Goal: Task Accomplishment & Management: Complete application form

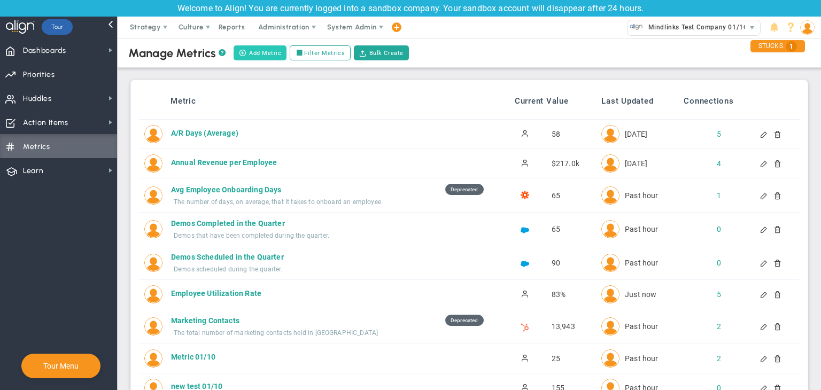
click at [259, 51] on button "Add Metric" at bounding box center [260, 52] width 53 height 15
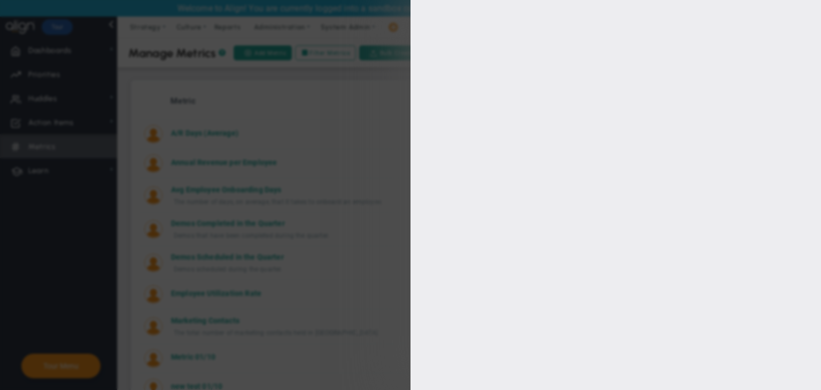
type input "[PERSON_NAME]"
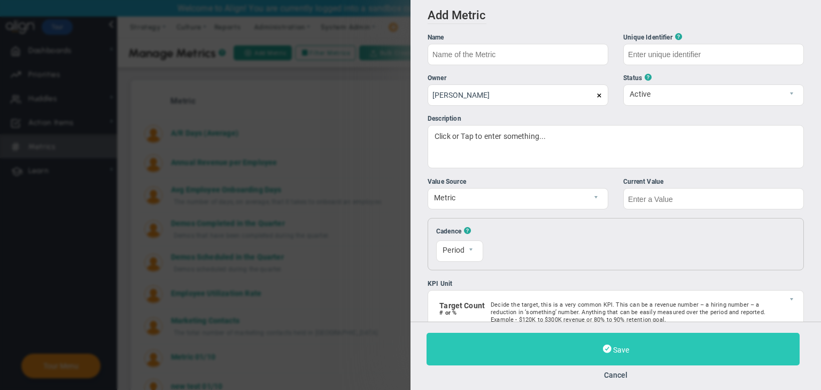
click at [624, 373] on button "Cancel" at bounding box center [615, 375] width 378 height 9
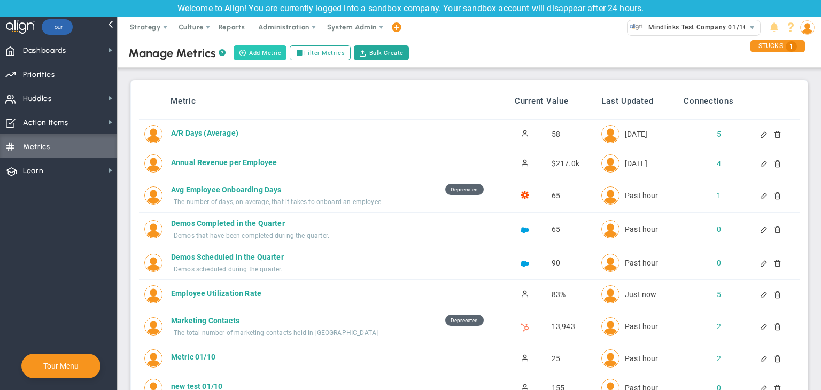
click at [274, 53] on button "Add Metric" at bounding box center [260, 52] width 53 height 15
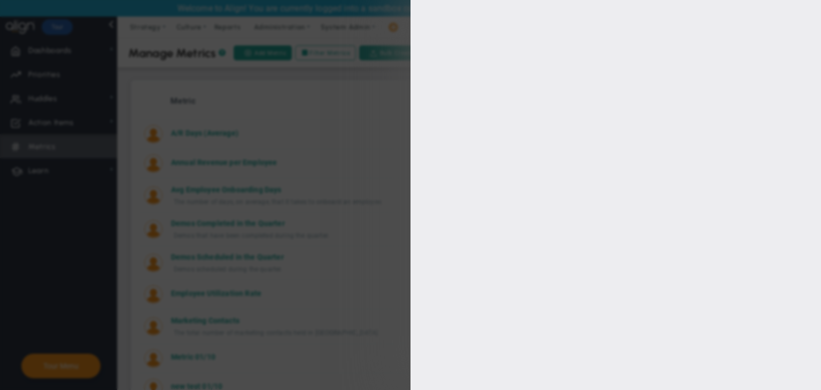
type input "[PERSON_NAME]"
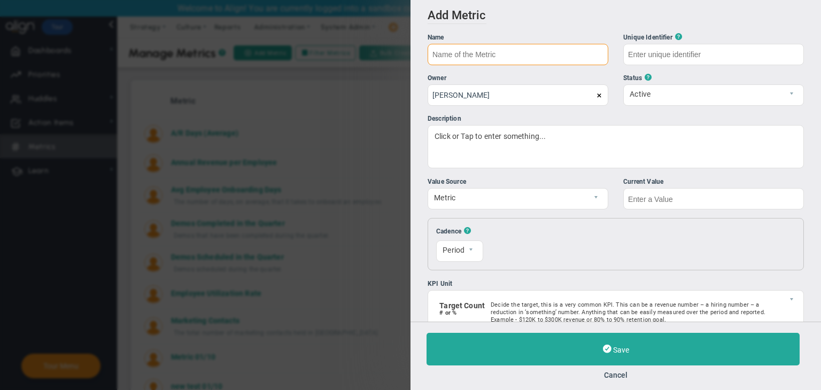
click at [515, 65] on input "text" at bounding box center [518, 54] width 181 height 21
type input "T"
type input "Metric -2"
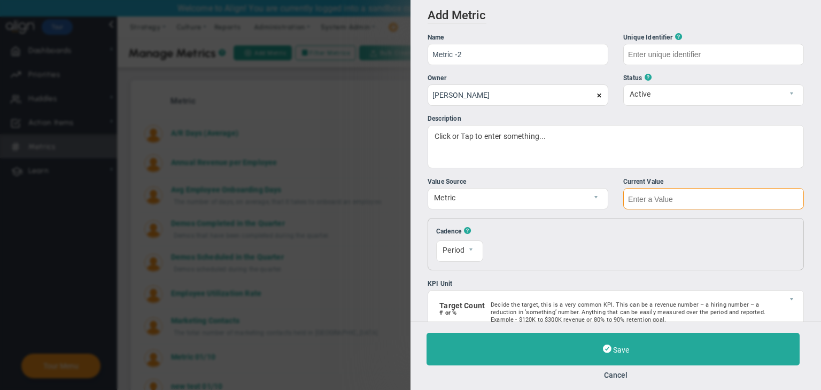
click at [762, 197] on input "text" at bounding box center [713, 198] width 181 height 21
type input "Metric--2"
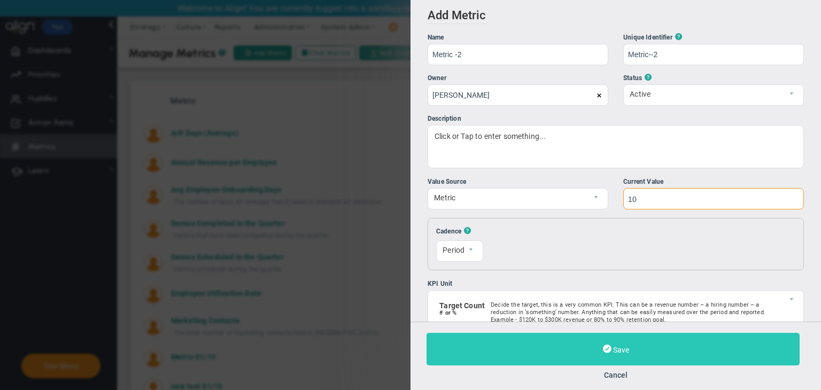
type input "10"
click at [689, 350] on button "Save" at bounding box center [612, 349] width 373 height 33
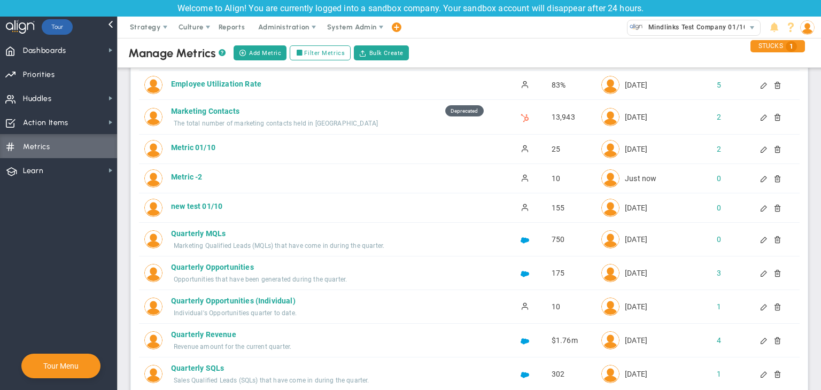
scroll to position [160, 0]
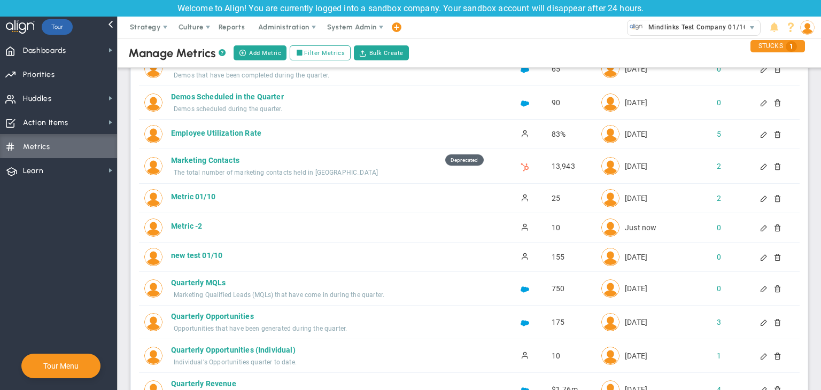
click at [771, 229] on div at bounding box center [773, 227] width 9 height 7
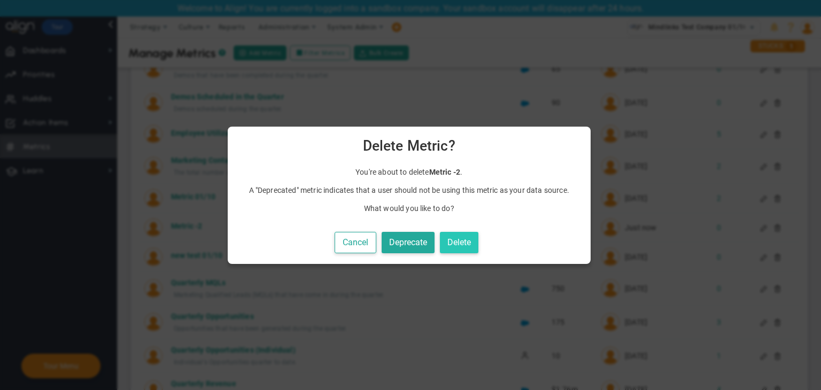
click at [459, 246] on button "Delete" at bounding box center [459, 243] width 38 height 22
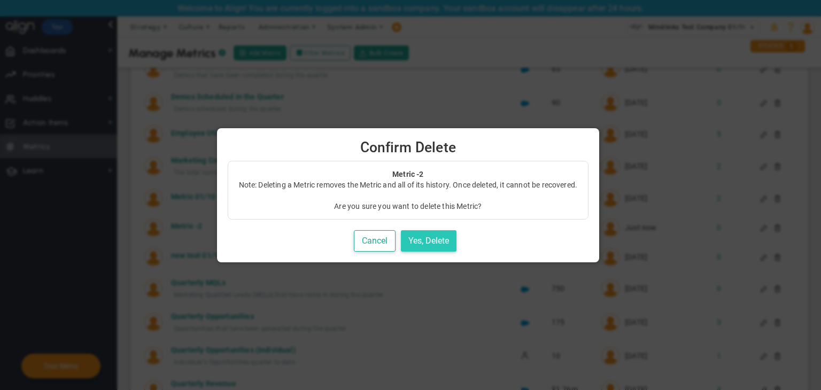
click at [423, 240] on button "Yes, Delete" at bounding box center [429, 241] width 56 height 22
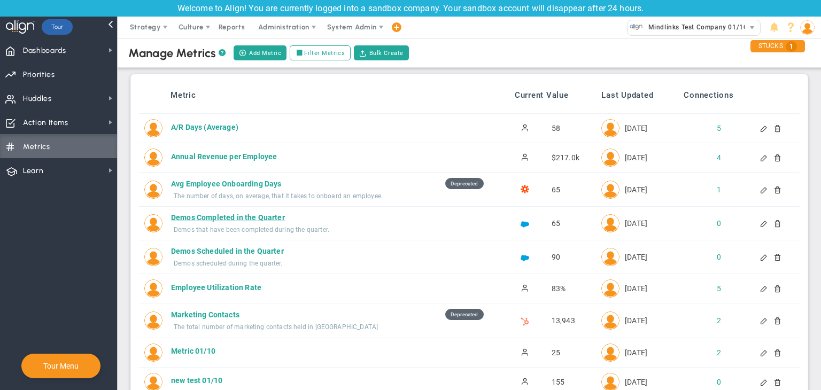
scroll to position [0, 0]
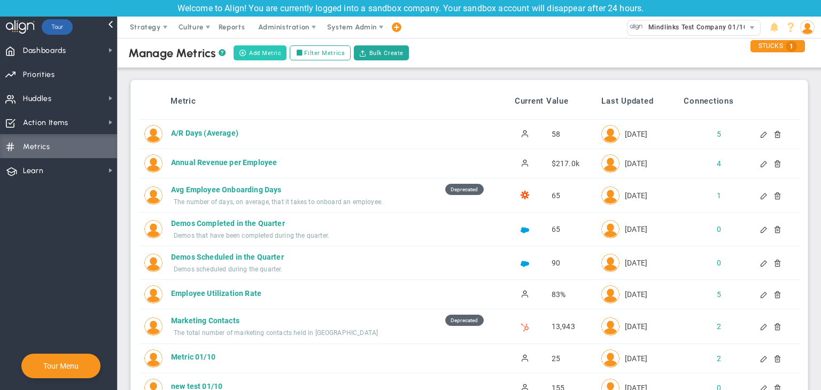
click at [277, 49] on button "Add Metric" at bounding box center [260, 52] width 53 height 15
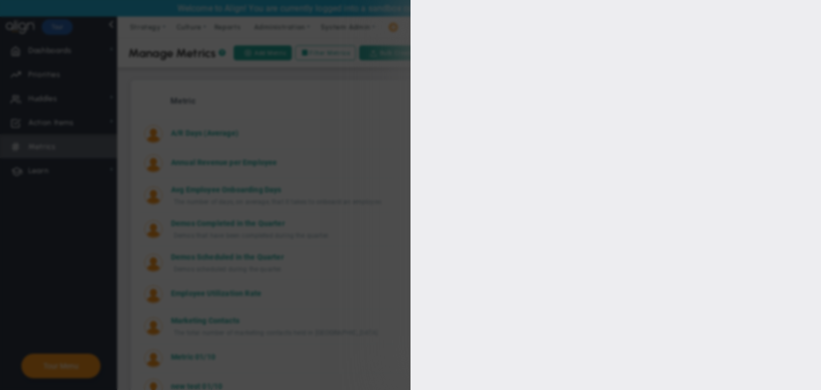
type input "[PERSON_NAME]"
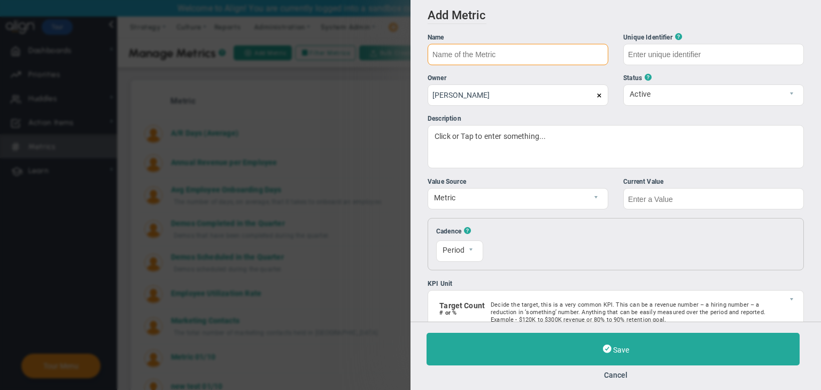
click at [531, 52] on input "text" at bounding box center [518, 54] width 181 height 21
click at [620, 377] on button "Cancel" at bounding box center [615, 375] width 378 height 9
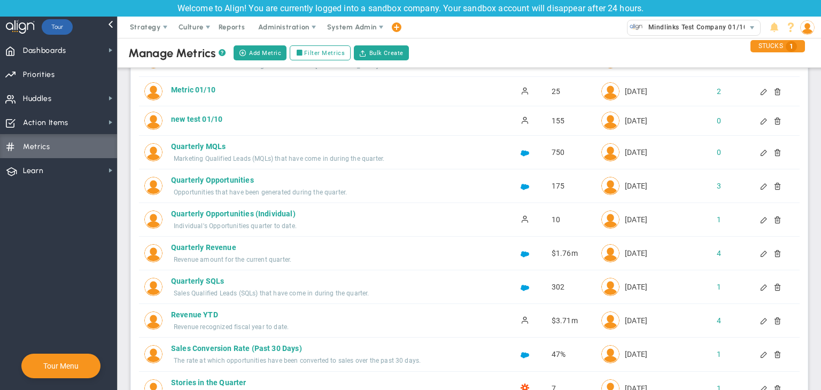
scroll to position [333, 0]
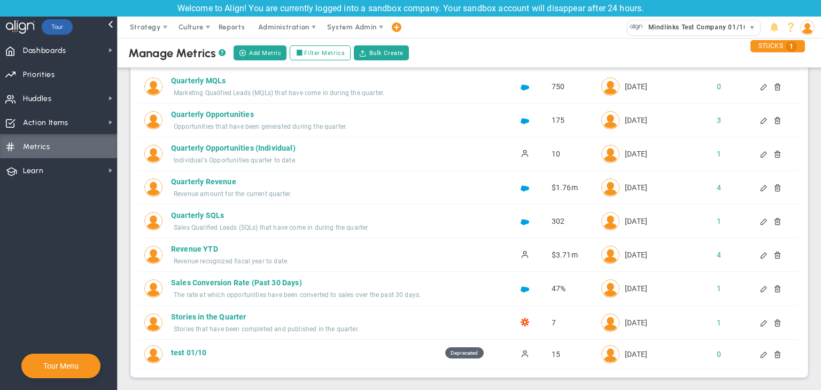
click at [771, 188] on div at bounding box center [773, 187] width 9 height 7
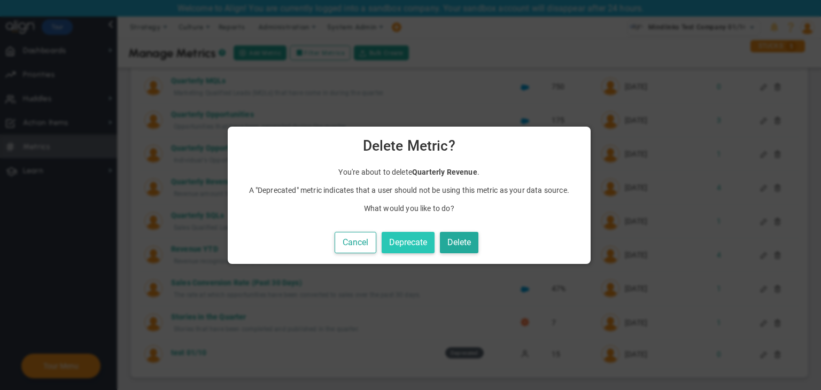
click at [426, 242] on button "Deprecate" at bounding box center [408, 243] width 53 height 22
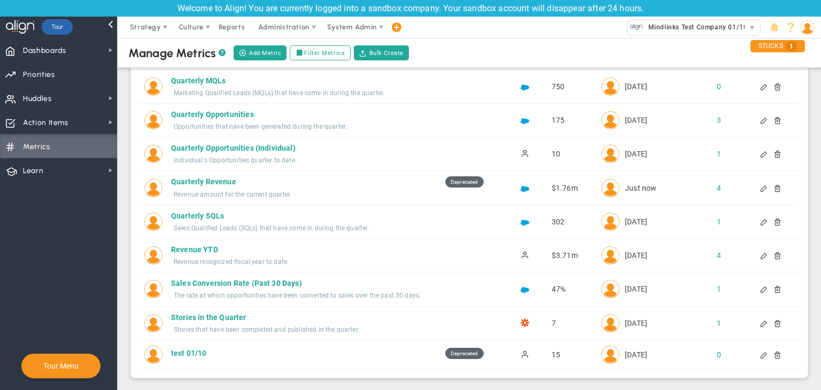
click at [772, 185] on div at bounding box center [773, 187] width 9 height 7
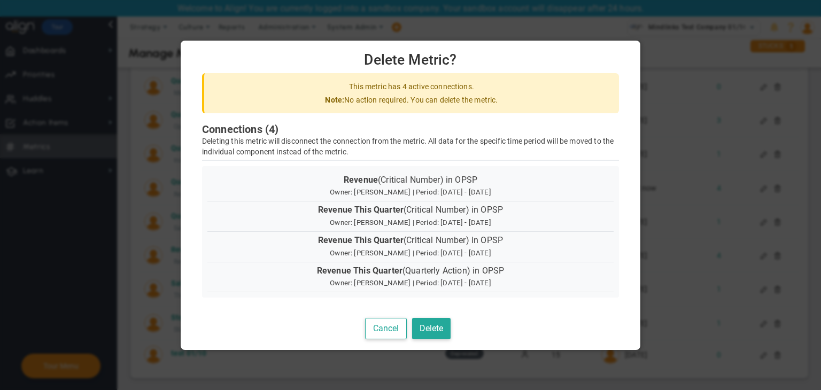
scroll to position [1, 0]
click at [444, 332] on button "Delete" at bounding box center [431, 329] width 38 height 22
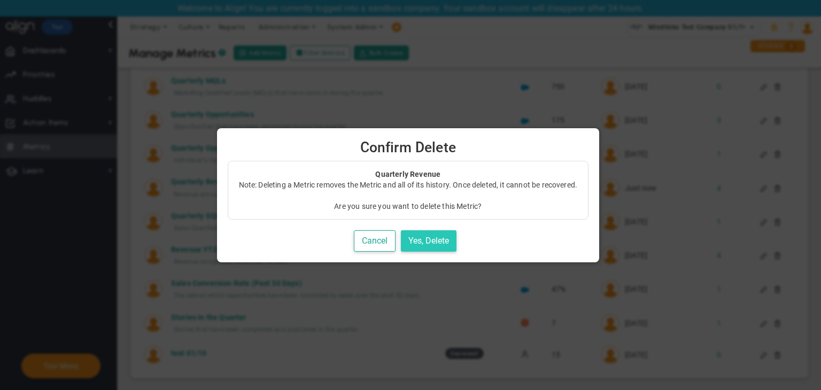
click at [438, 242] on button "Yes, Delete" at bounding box center [429, 241] width 56 height 22
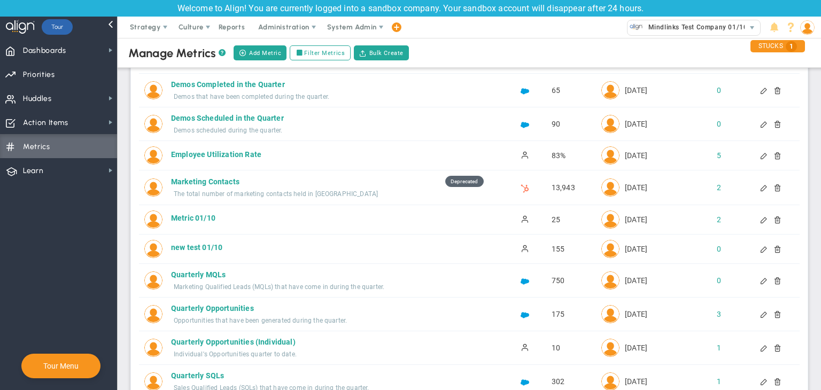
scroll to position [0, 0]
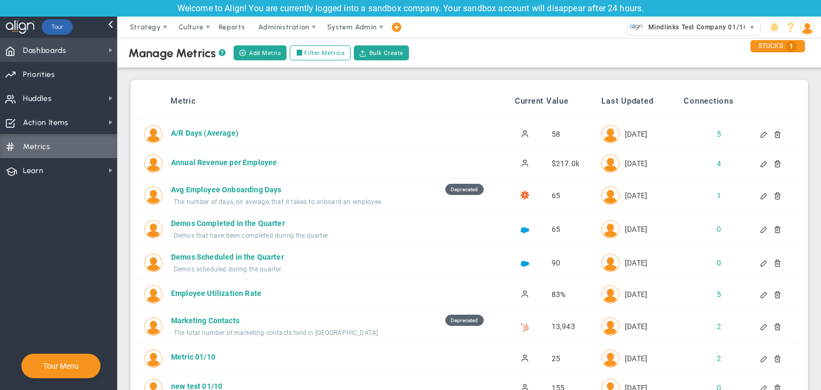
click at [81, 45] on span "Dashboards Dashboards" at bounding box center [58, 50] width 117 height 24
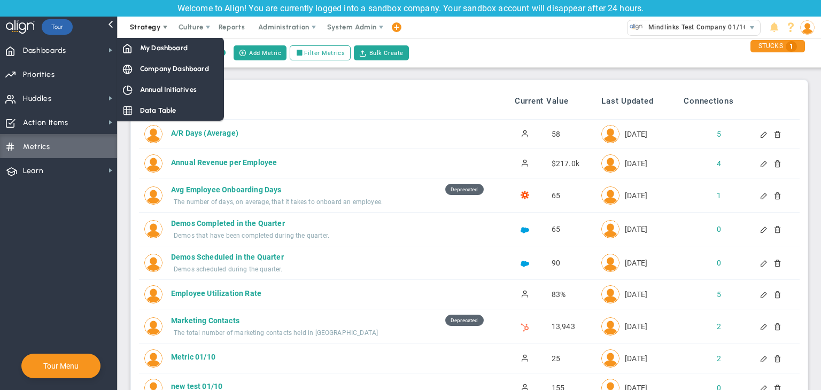
click at [165, 33] on span "Strategy" at bounding box center [146, 27] width 49 height 21
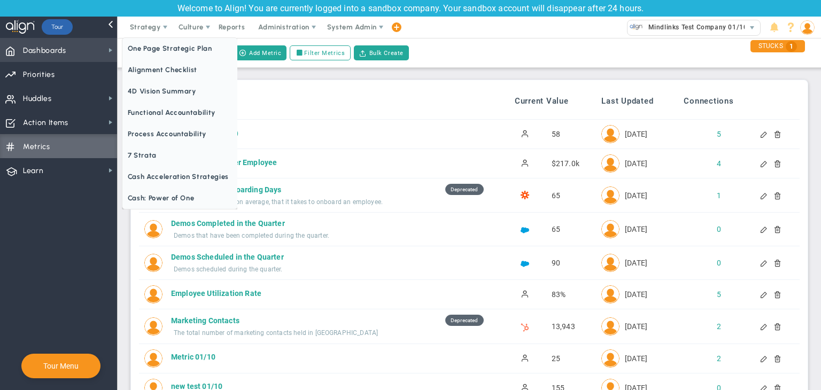
click at [115, 56] on span "Dashboards Dashboards" at bounding box center [58, 50] width 117 height 24
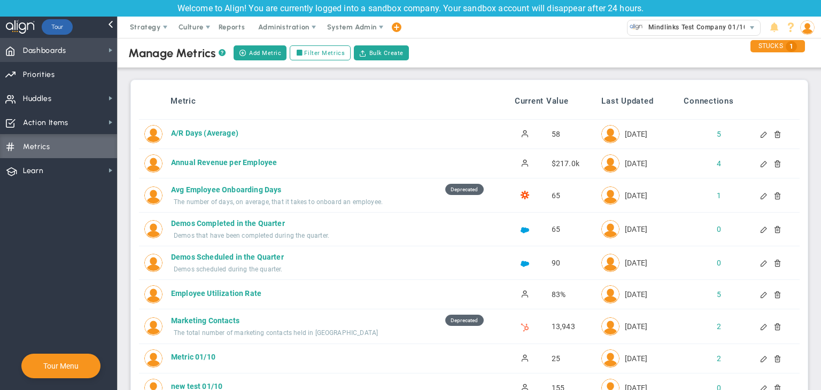
click at [113, 57] on span "Dashboards Dashboards" at bounding box center [58, 50] width 117 height 24
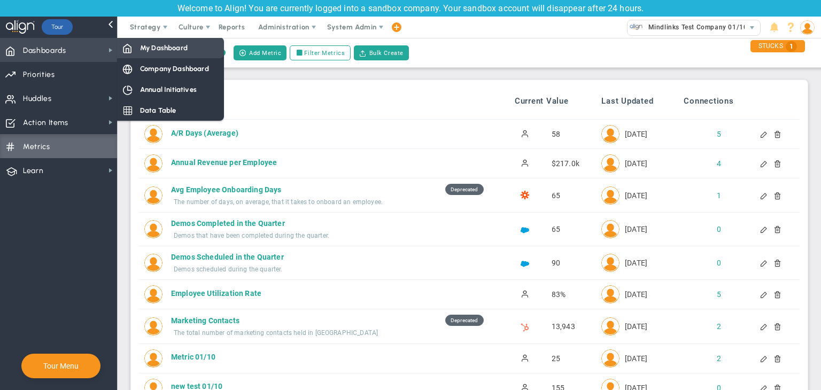
click at [159, 50] on span "My Dashboard" at bounding box center [164, 48] width 48 height 10
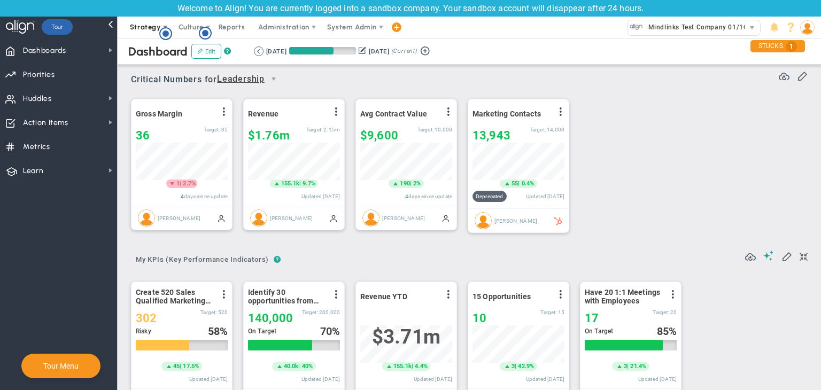
click at [150, 35] on span "Strategy" at bounding box center [146, 27] width 49 height 21
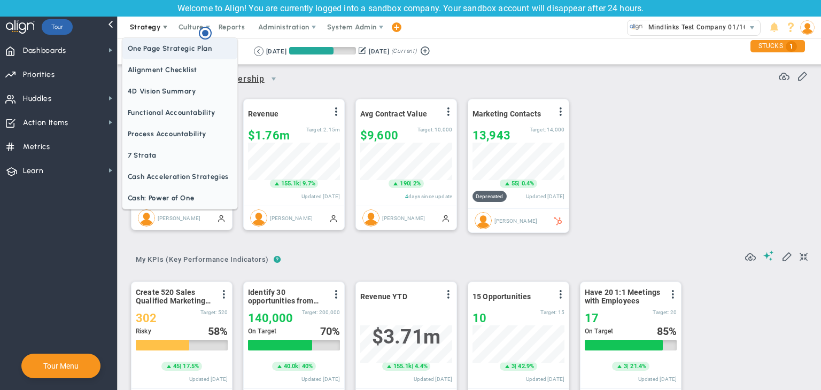
click at [162, 50] on span "One Page Strategic Plan" at bounding box center [179, 48] width 115 height 21
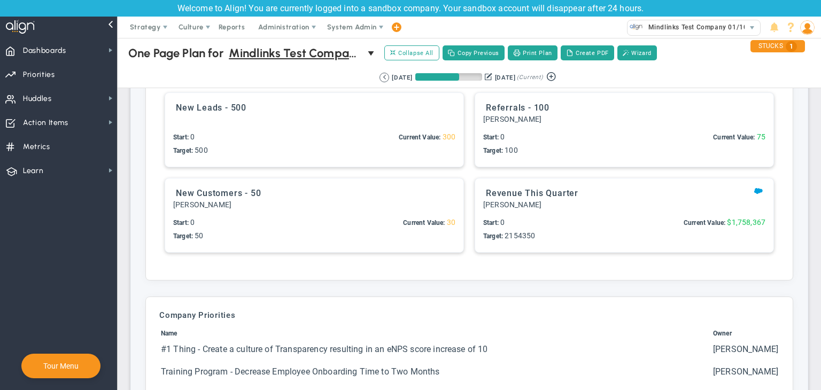
scroll to position [2619, 0]
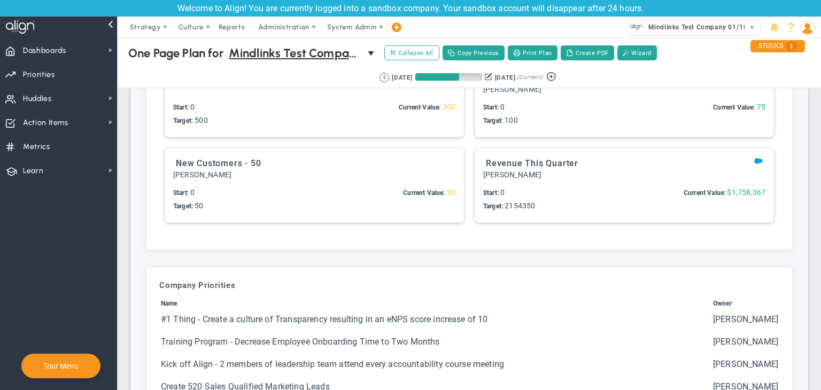
click at [475, 233] on div "Critical Numbers ? No Critical Numbers Entered Add Critical Number" at bounding box center [469, 138] width 636 height 214
click at [518, 242] on div "Critical Numbers ? No Critical Numbers Entered Add Critical Number" at bounding box center [469, 138] width 636 height 214
click at [564, 212] on div "Targets: $2,154,350 $2,154,350 3 4 Start: 0 Target: 2154350 Current Value: $1,7…" at bounding box center [624, 201] width 282 height 27
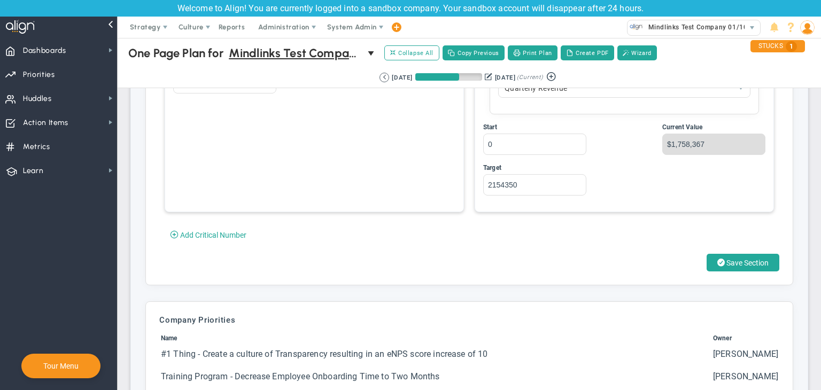
scroll to position [3100, 0]
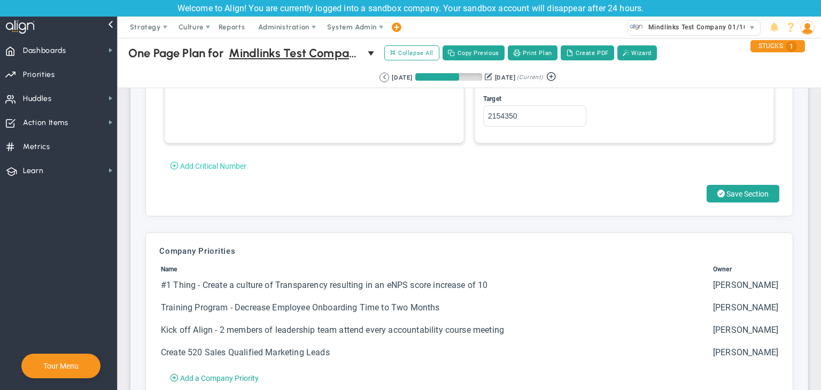
click at [208, 168] on button "Add Critical Number" at bounding box center [208, 165] width 98 height 17
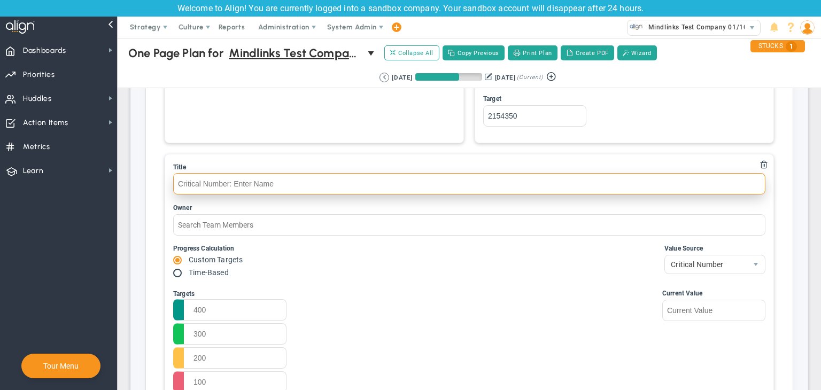
click at [214, 180] on input "text" at bounding box center [469, 183] width 592 height 21
type input "number"
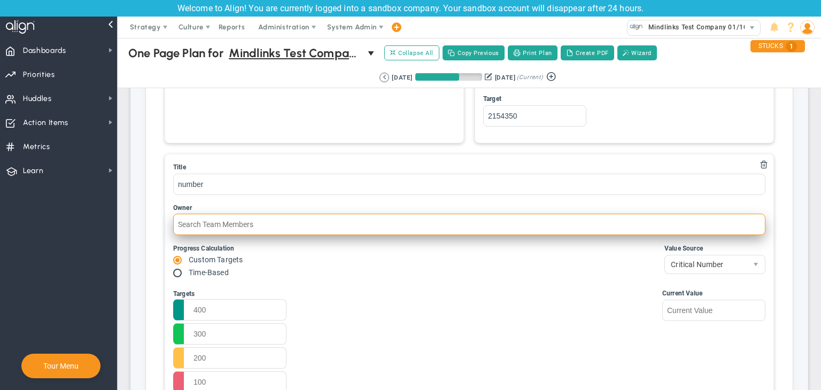
click at [239, 220] on input "text" at bounding box center [469, 224] width 592 height 21
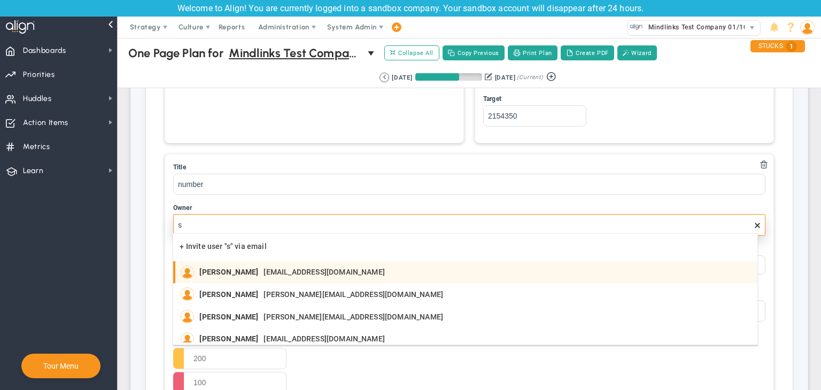
click at [254, 270] on span "[PERSON_NAME]" at bounding box center [228, 271] width 59 height 7
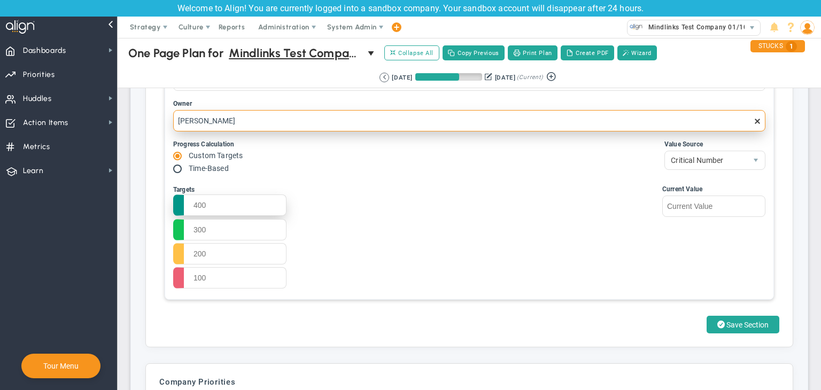
scroll to position [3207, 0]
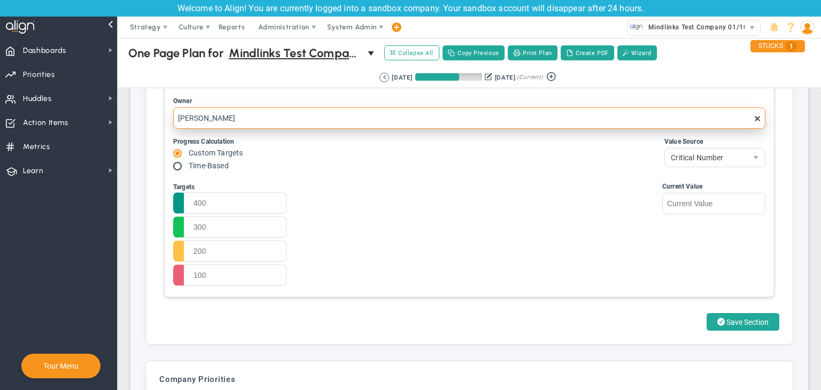
type input "[PERSON_NAME]"
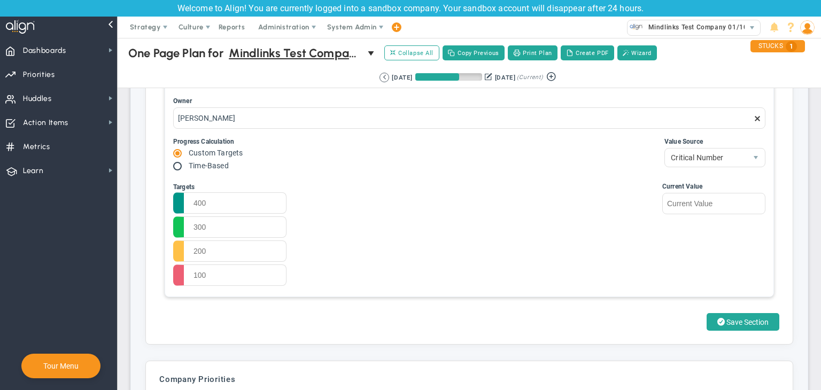
click at [181, 162] on input "radio" at bounding box center [181, 166] width 11 height 9
radio input "true"
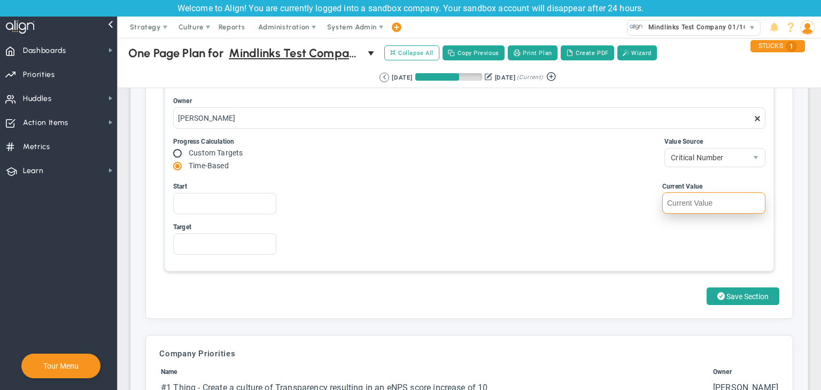
click at [649, 197] on input "text" at bounding box center [713, 202] width 103 height 21
type input "1"
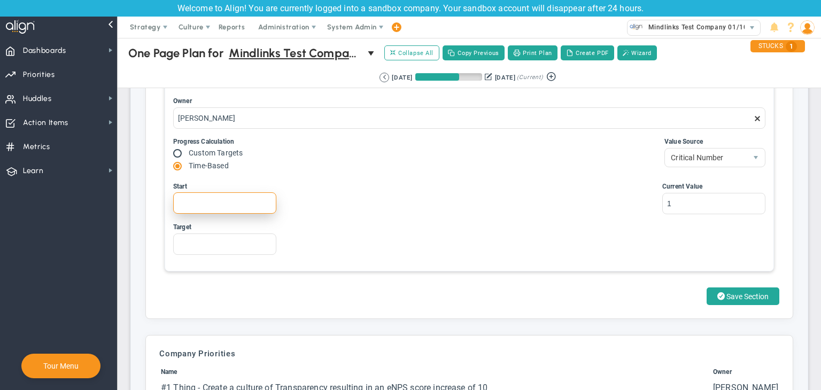
click at [212, 198] on input "Start" at bounding box center [224, 202] width 103 height 21
type input "100"
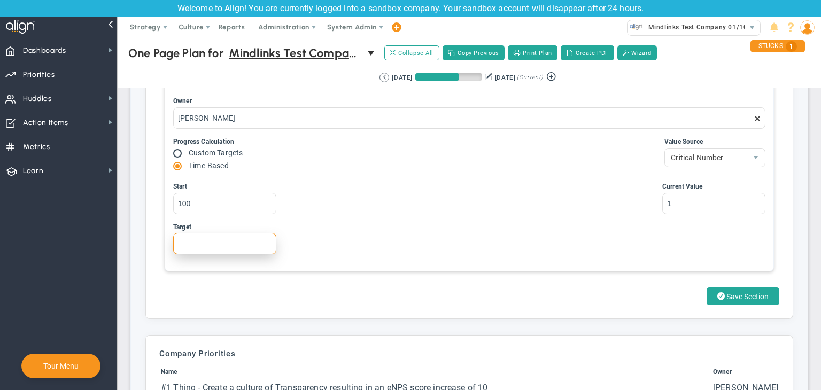
click at [221, 233] on input "Target" at bounding box center [224, 243] width 103 height 21
type input "200"
click at [649, 295] on span "Save Section" at bounding box center [747, 296] width 42 height 9
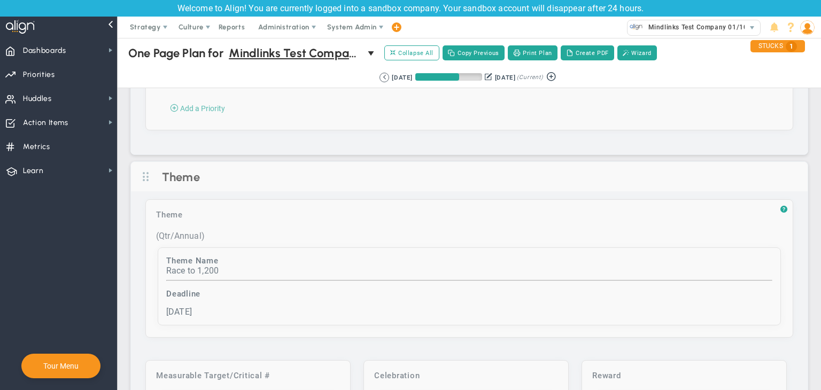
scroll to position [3230, 0]
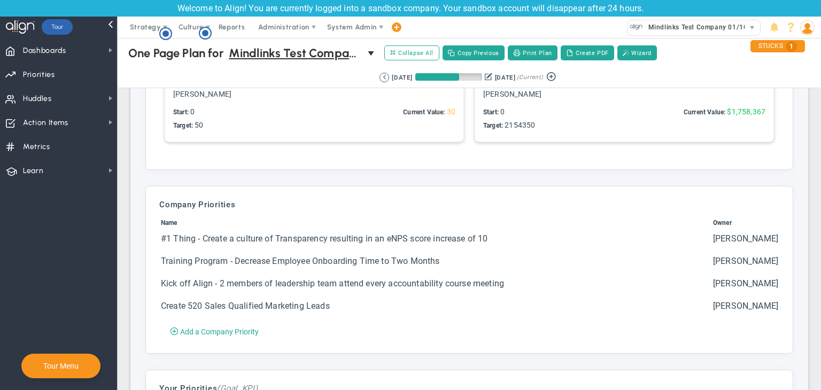
scroll to position [2565, 0]
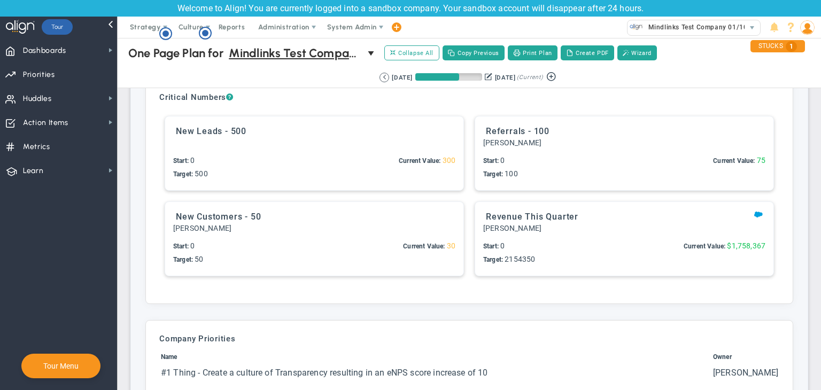
click at [311, 289] on div "Critical Numbers ? No Critical Numbers Entered Add Critical Number" at bounding box center [469, 191] width 636 height 214
click at [327, 276] on ul "New Leads - 500 1 2" at bounding box center [469, 196] width 620 height 171
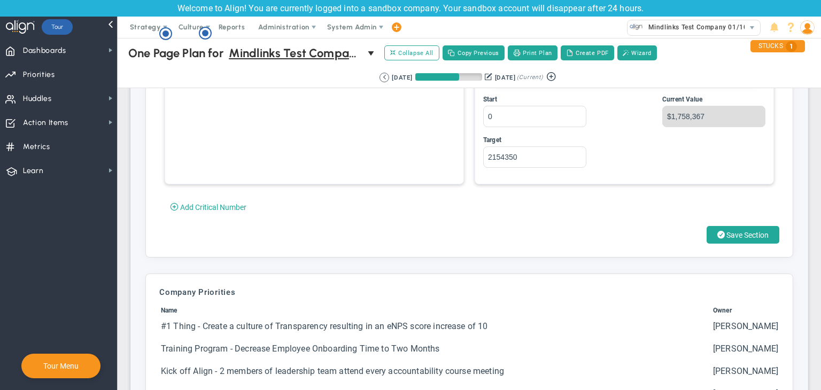
scroll to position [3153, 0]
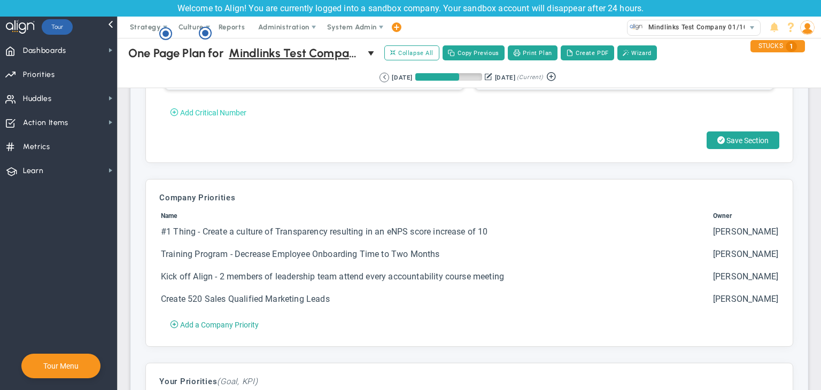
click at [226, 109] on span "Add Critical Number" at bounding box center [213, 112] width 66 height 9
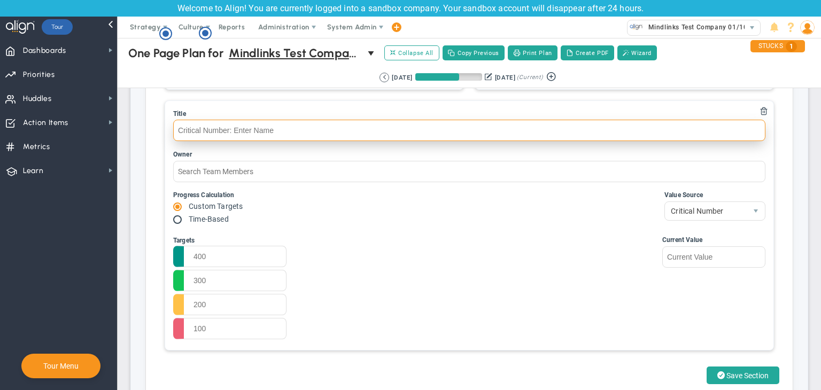
click at [218, 138] on li "Title" at bounding box center [469, 125] width 592 height 33
type input "number"
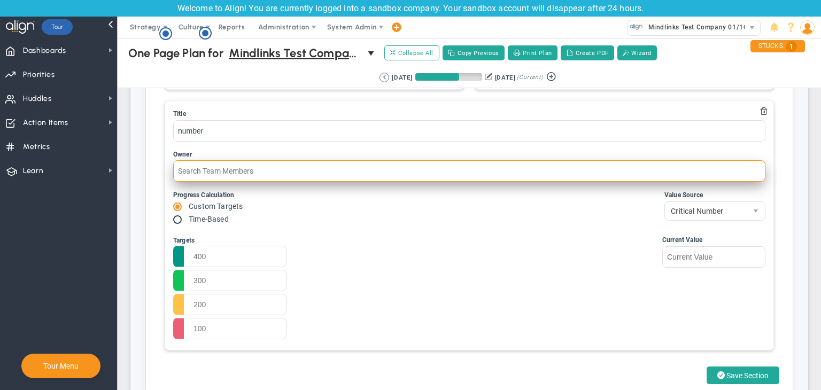
click at [250, 165] on input "text" at bounding box center [469, 170] width 592 height 21
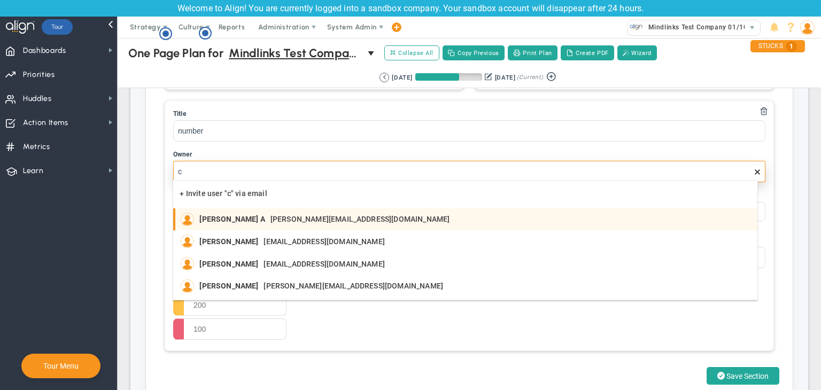
click at [236, 220] on span "[PERSON_NAME] A" at bounding box center [231, 218] width 65 height 7
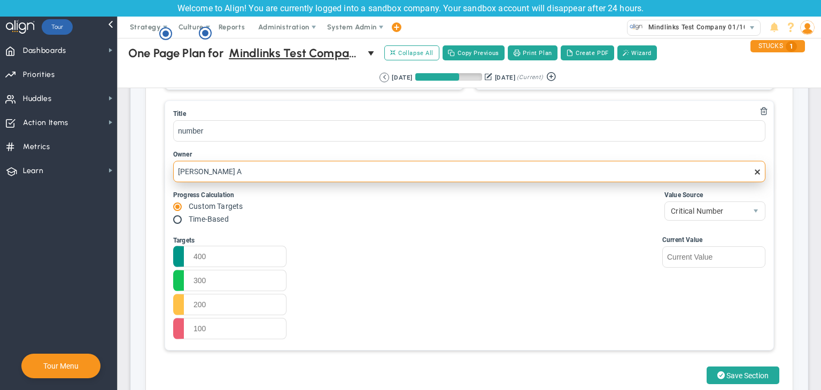
type input "[PERSON_NAME] A"
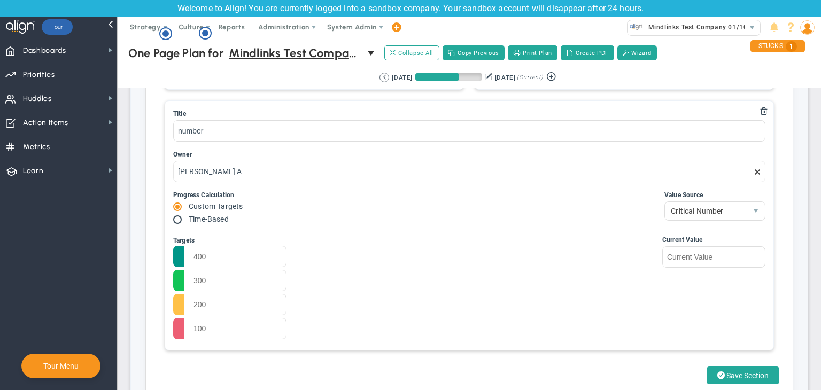
click at [182, 219] on input "radio" at bounding box center [181, 220] width 11 height 9
radio input "true"
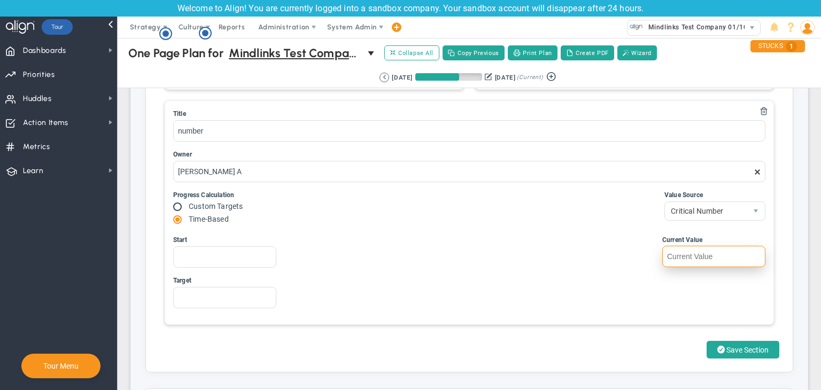
click at [709, 253] on input "text" at bounding box center [713, 256] width 103 height 21
type input "225"
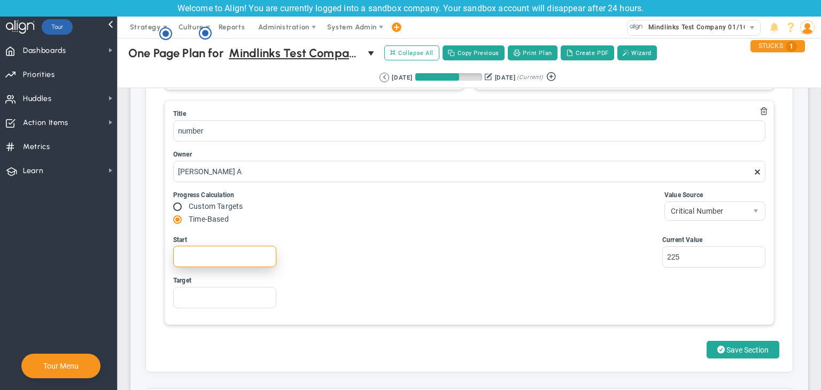
click at [259, 251] on input "Start" at bounding box center [224, 256] width 103 height 21
type input "1"
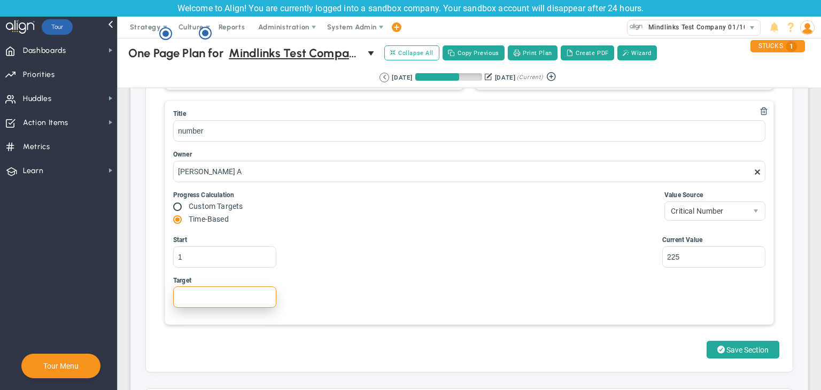
click at [222, 294] on input "Target" at bounding box center [224, 296] width 103 height 21
type input "500"
click at [733, 341] on button "Save Section" at bounding box center [743, 350] width 73 height 18
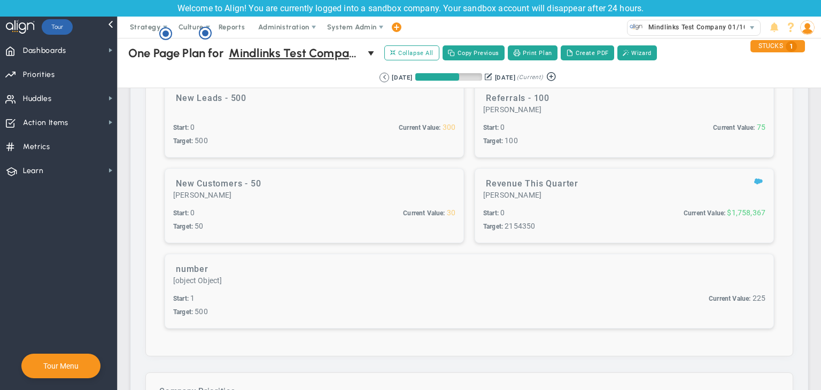
scroll to position [2589, 0]
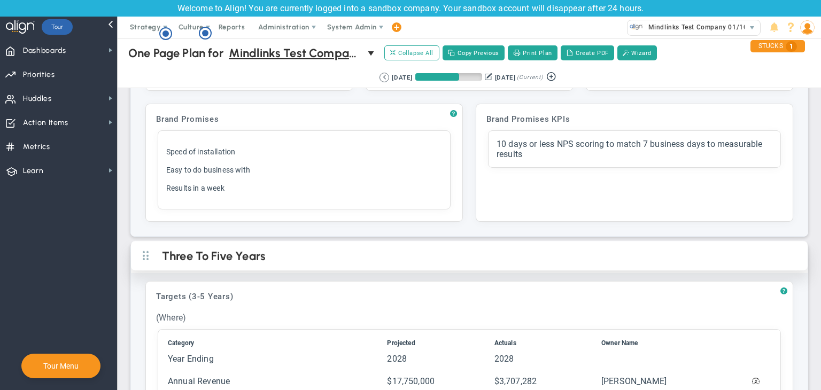
scroll to position [214, 0]
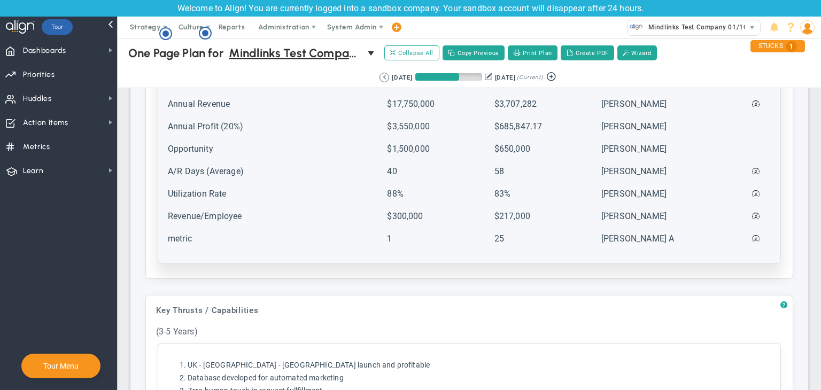
click at [294, 237] on td "metric" at bounding box center [276, 243] width 218 height 21
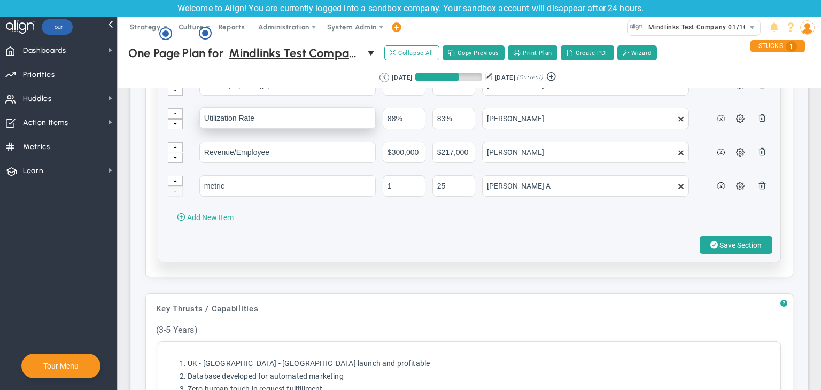
scroll to position [695, 0]
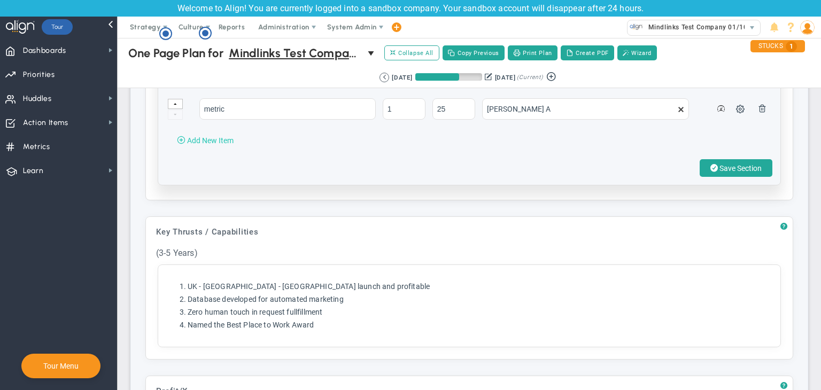
click at [209, 139] on span "Add New Item" at bounding box center [210, 140] width 46 height 9
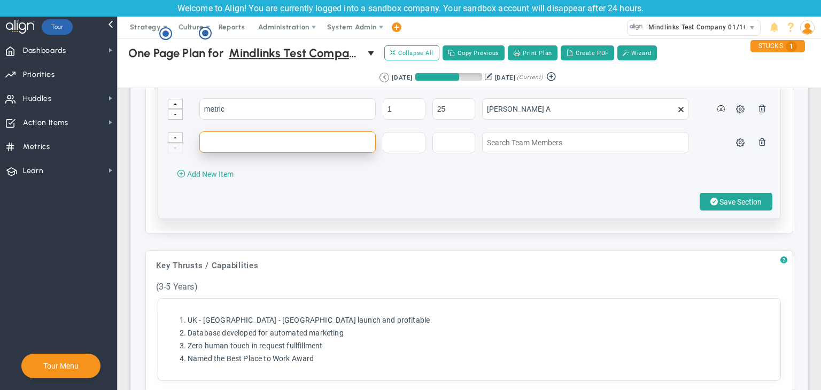
click at [243, 148] on td at bounding box center [290, 147] width 182 height 33
type input "test 01/10"
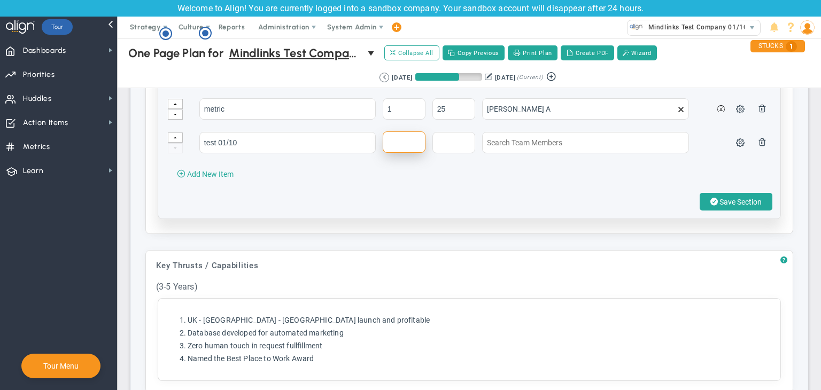
click at [391, 136] on input "text" at bounding box center [404, 141] width 43 height 21
type input "12"
click at [432, 139] on input "text" at bounding box center [453, 141] width 43 height 21
type input "200"
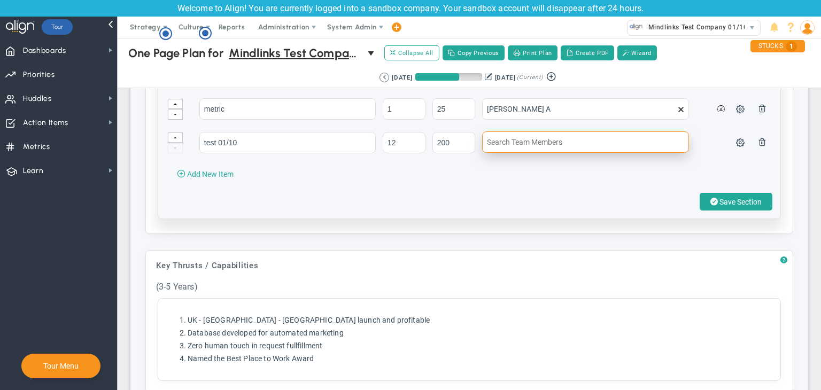
click at [525, 142] on input "text" at bounding box center [585, 141] width 207 height 21
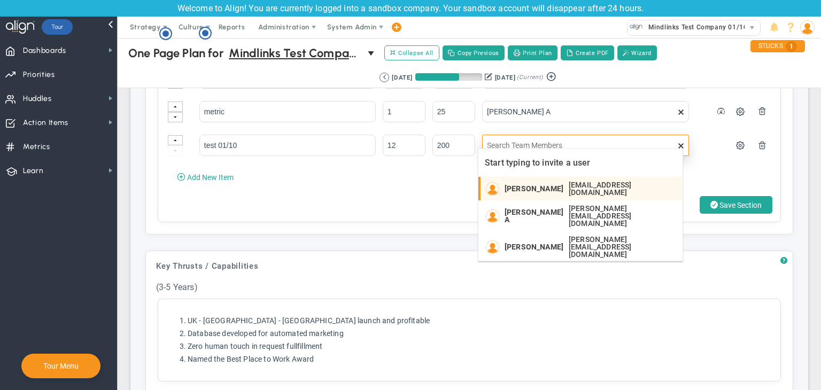
click at [531, 187] on span "[PERSON_NAME]" at bounding box center [534, 188] width 59 height 7
type input "[PERSON_NAME]"
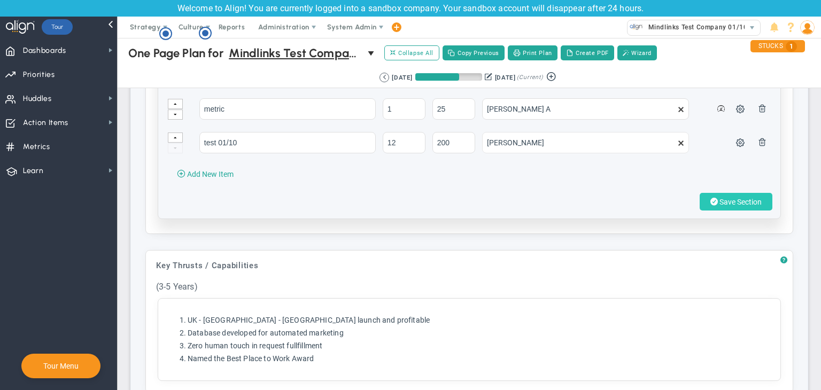
click at [719, 198] on span "Save Section" at bounding box center [740, 202] width 42 height 9
